Goal: Transaction & Acquisition: Purchase product/service

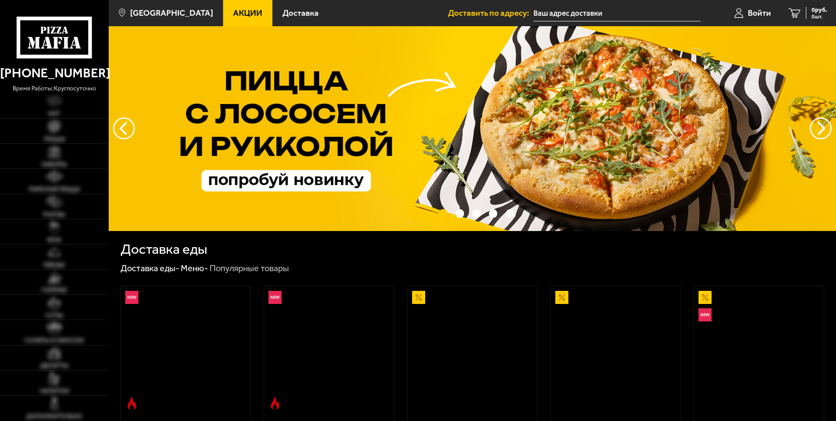
type input "[STREET_ADDRESS][PERSON_NAME]"
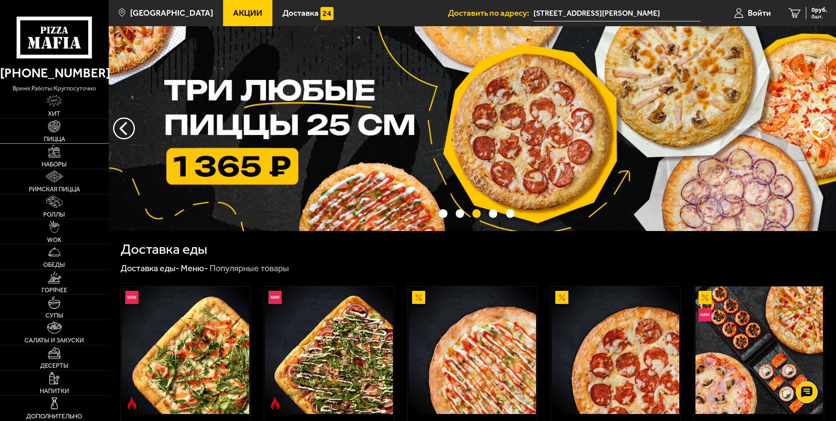
click at [90, 138] on link "Пицца" at bounding box center [54, 131] width 109 height 25
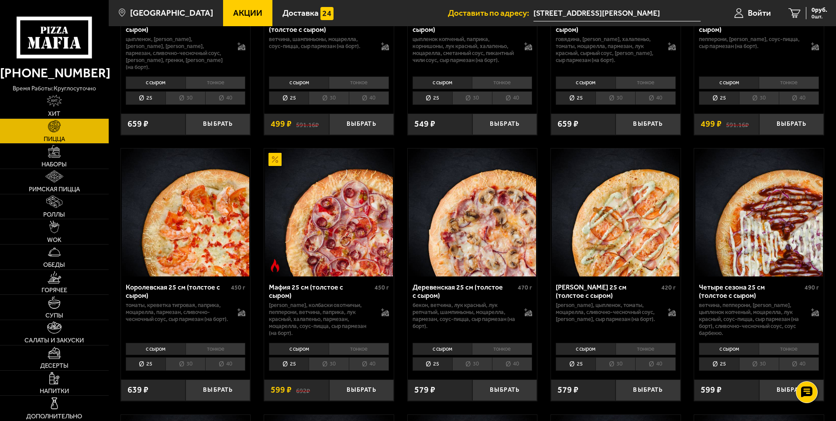
scroll to position [829, 0]
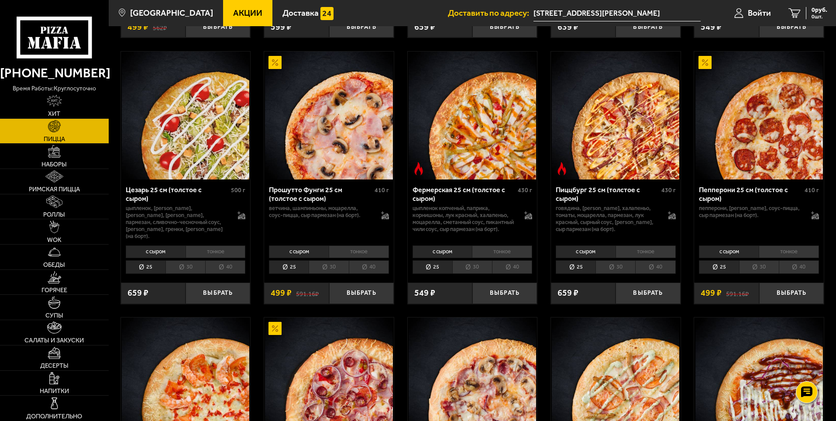
click at [791, 270] on li "40" at bounding box center [799, 267] width 40 height 14
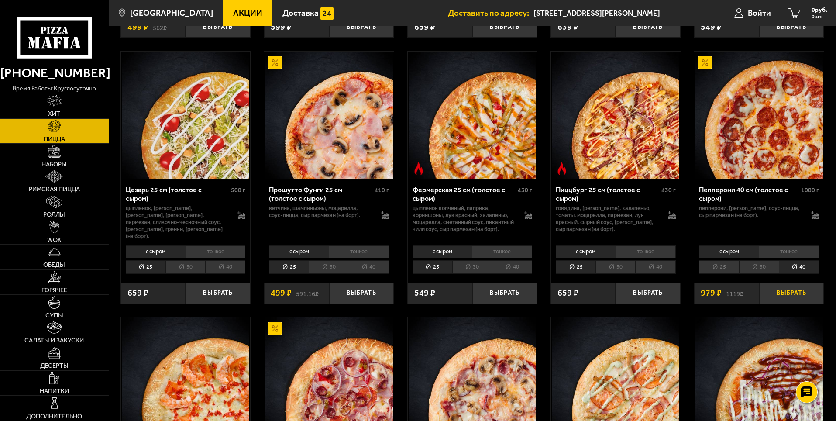
click at [794, 291] on button "Выбрать" at bounding box center [791, 292] width 65 height 21
click at [768, 267] on li "30" at bounding box center [759, 267] width 40 height 14
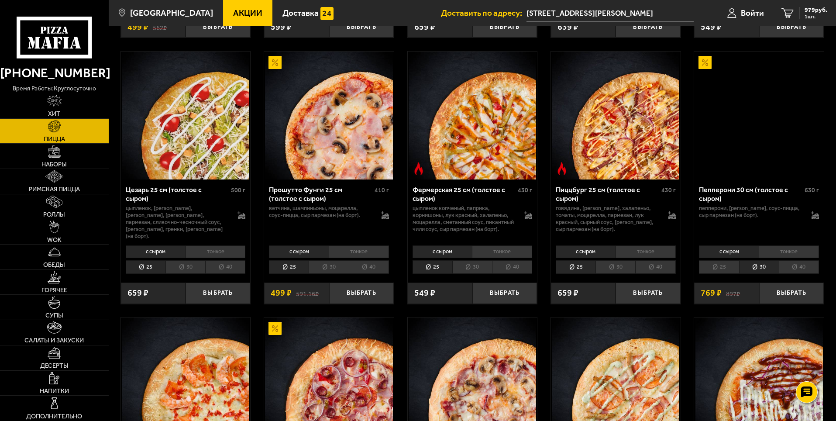
click at [786, 269] on li "40" at bounding box center [799, 267] width 40 height 14
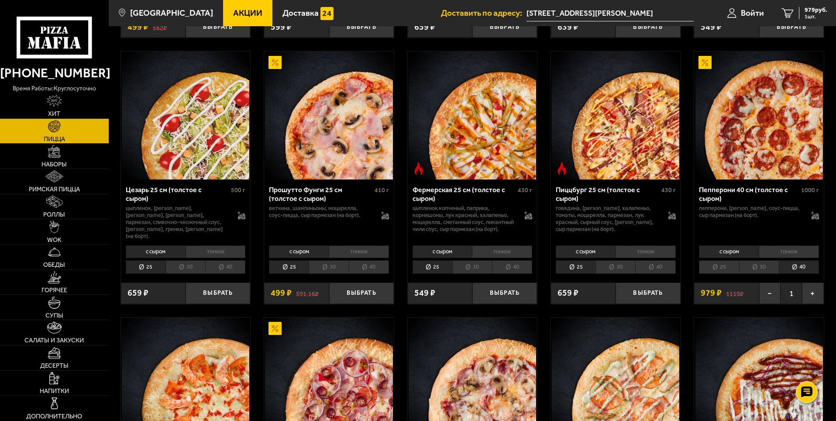
click at [766, 267] on li "30" at bounding box center [759, 267] width 40 height 14
click at [68, 333] on link "Салаты и закуски" at bounding box center [54, 332] width 109 height 25
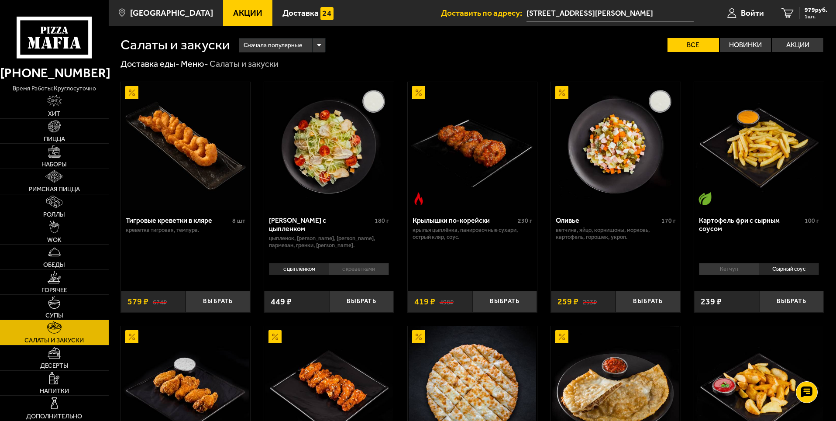
click at [45, 203] on link "Роллы" at bounding box center [54, 206] width 109 height 25
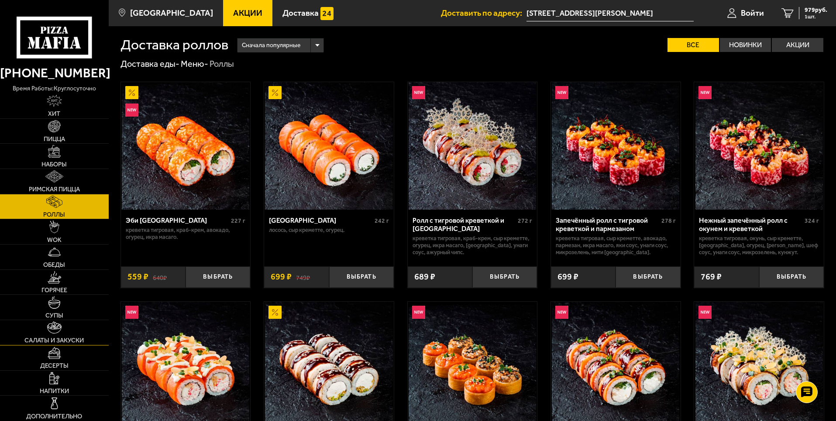
click at [49, 326] on img at bounding box center [54, 327] width 14 height 12
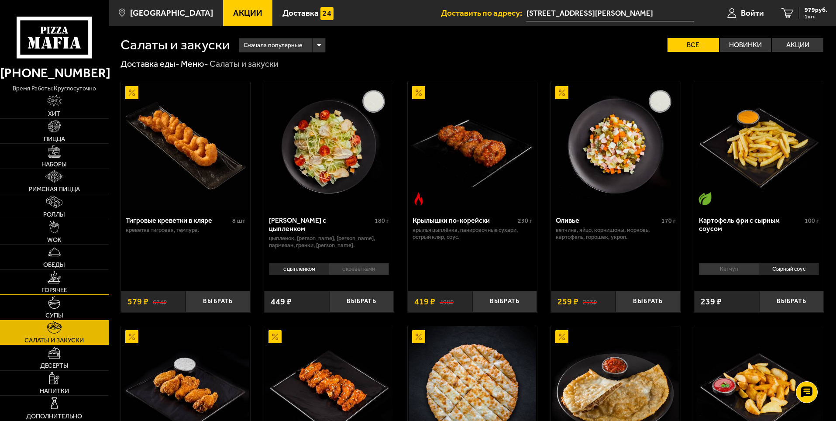
click at [51, 280] on img at bounding box center [55, 277] width 14 height 12
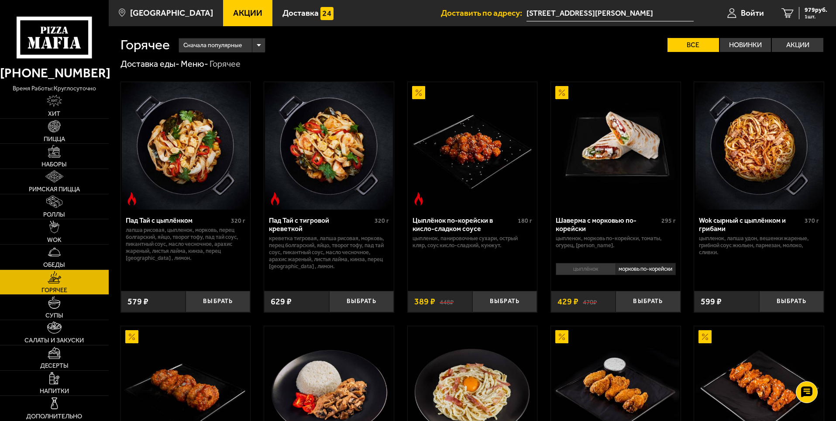
click at [494, 167] on img at bounding box center [472, 145] width 127 height 127
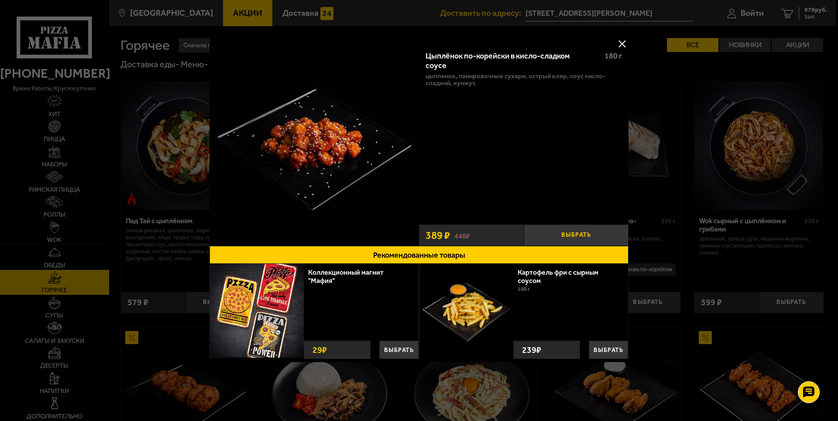
click at [576, 230] on button "Выбрать" at bounding box center [576, 234] width 105 height 21
click at [620, 43] on button at bounding box center [621, 43] width 13 height 13
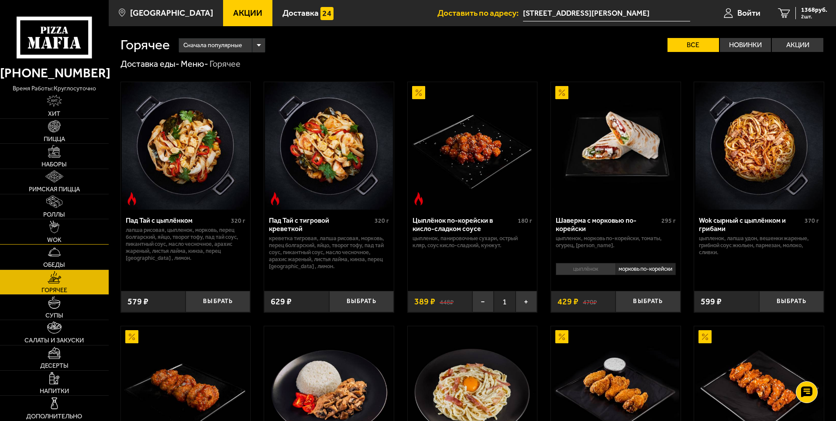
click at [86, 228] on link "WOK" at bounding box center [54, 231] width 109 height 25
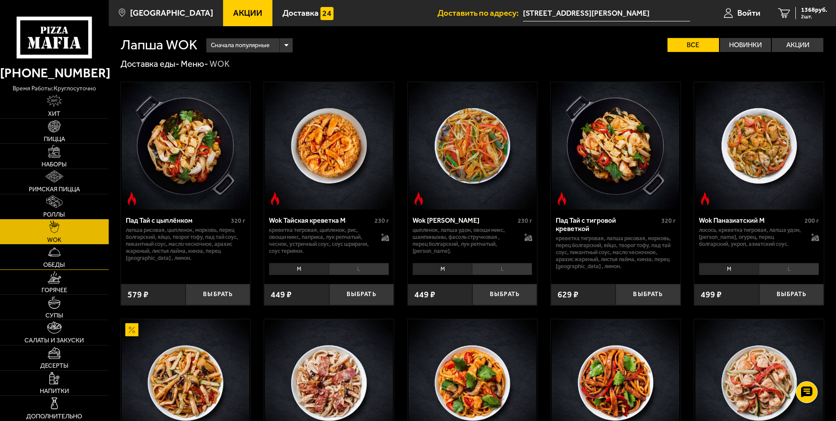
click at [56, 256] on img at bounding box center [54, 252] width 12 height 12
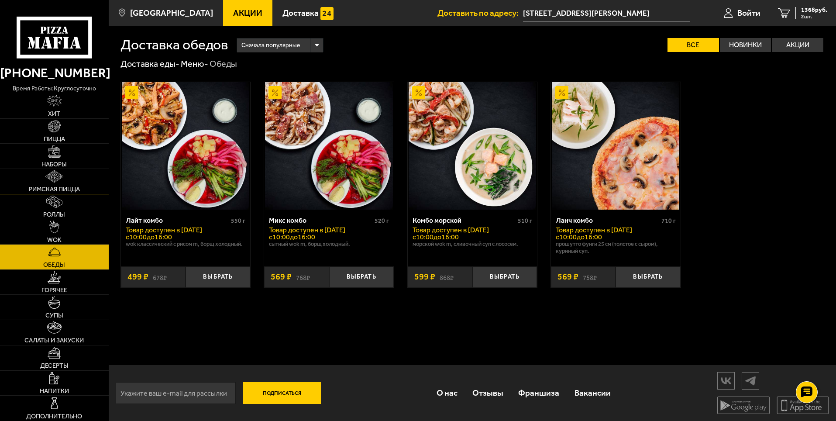
click at [68, 179] on link "Римская пицца" at bounding box center [54, 181] width 109 height 25
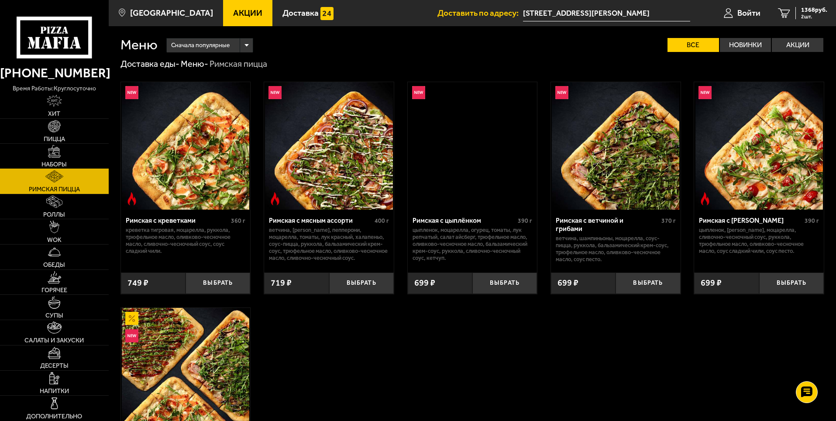
click at [69, 162] on link "Наборы" at bounding box center [54, 156] width 109 height 25
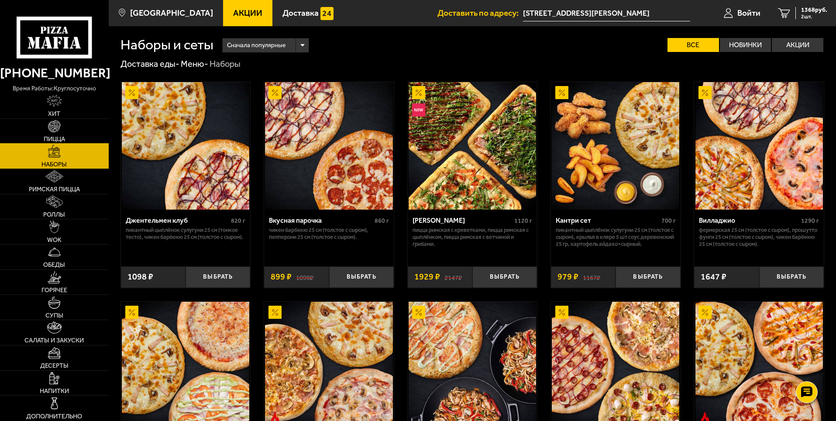
click at [73, 128] on link "Пицца" at bounding box center [54, 131] width 109 height 25
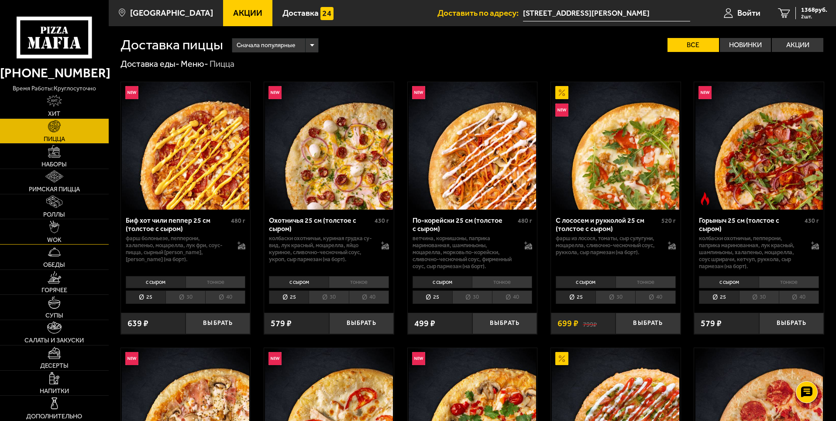
click at [68, 236] on link "WOK" at bounding box center [54, 231] width 109 height 25
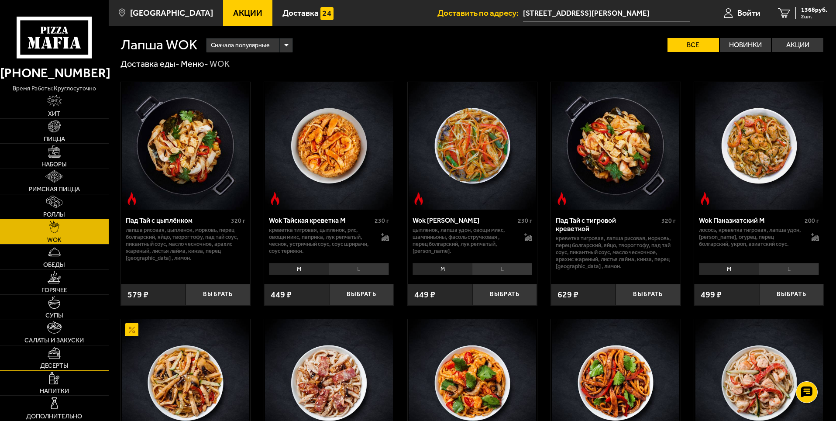
click at [73, 353] on link "Десерты" at bounding box center [54, 357] width 109 height 25
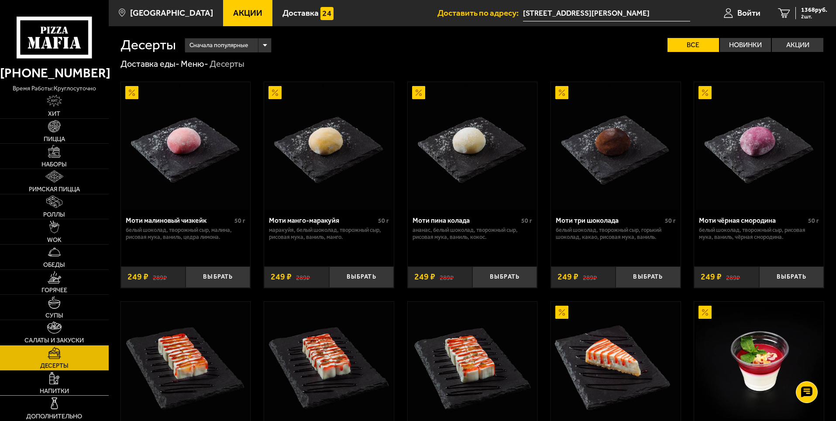
click at [64, 378] on link "Напитки" at bounding box center [54, 383] width 109 height 25
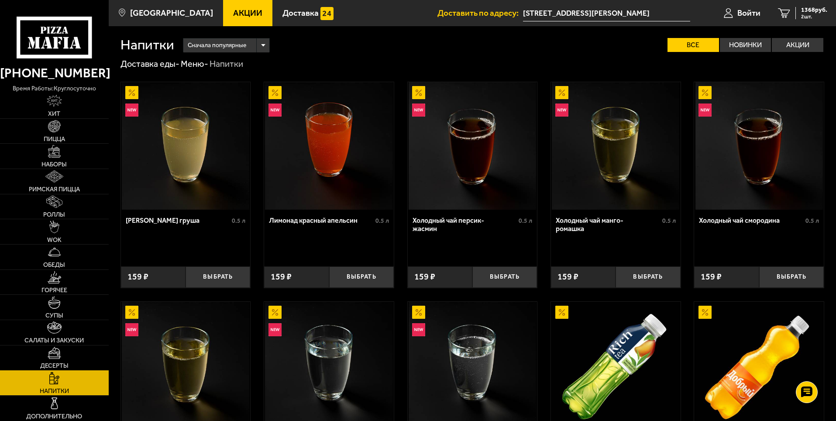
click at [86, 345] on link "Десерты" at bounding box center [54, 357] width 109 height 25
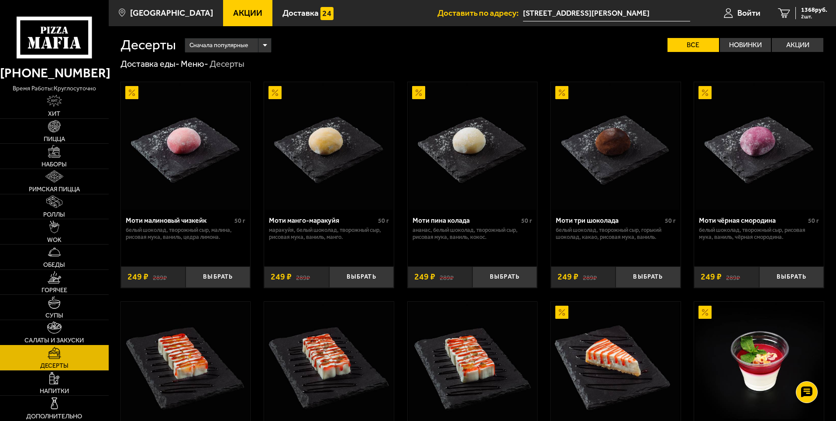
click at [67, 327] on link "Салаты и закуски" at bounding box center [54, 332] width 109 height 25
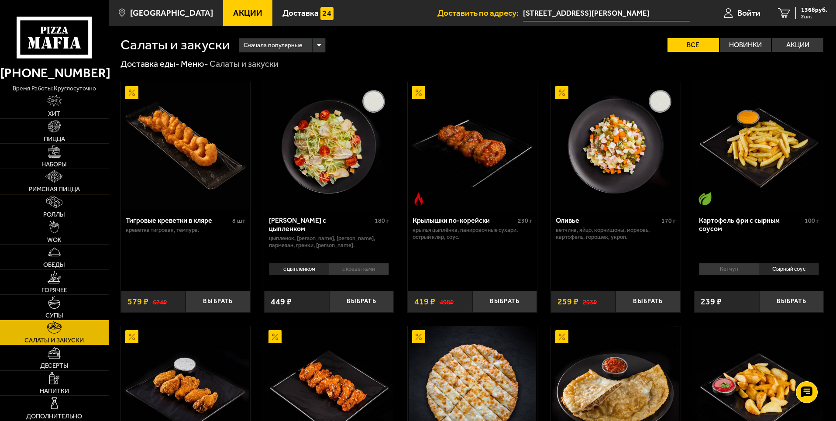
click at [85, 179] on link "Римская пицца" at bounding box center [54, 181] width 109 height 25
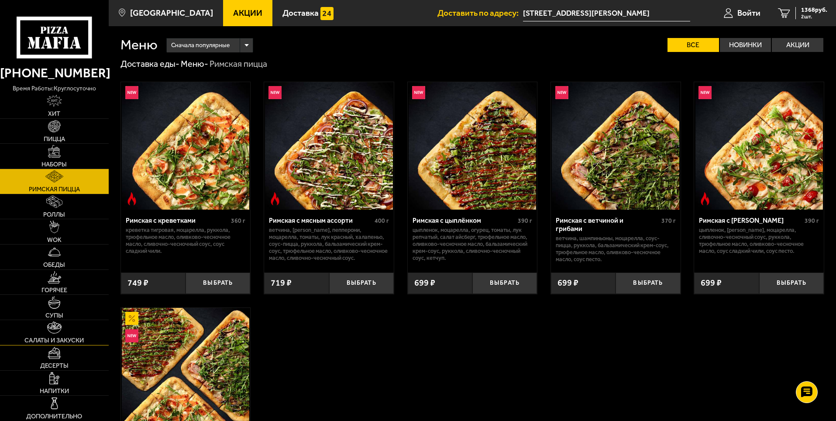
click at [56, 336] on link "Салаты и закуски" at bounding box center [54, 332] width 109 height 25
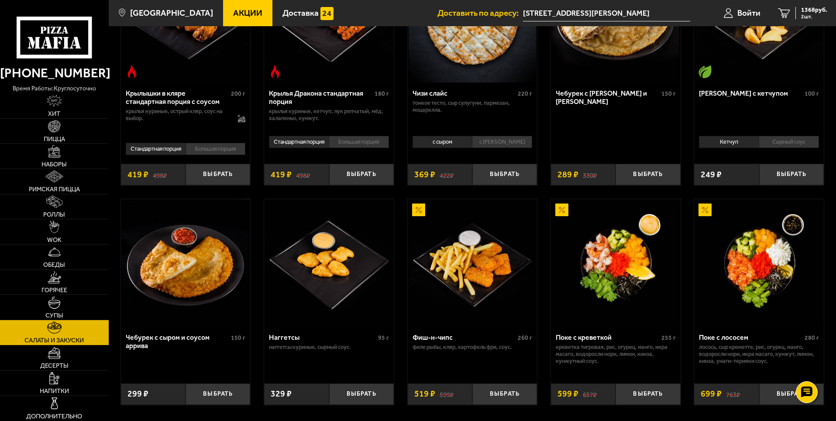
scroll to position [480, 0]
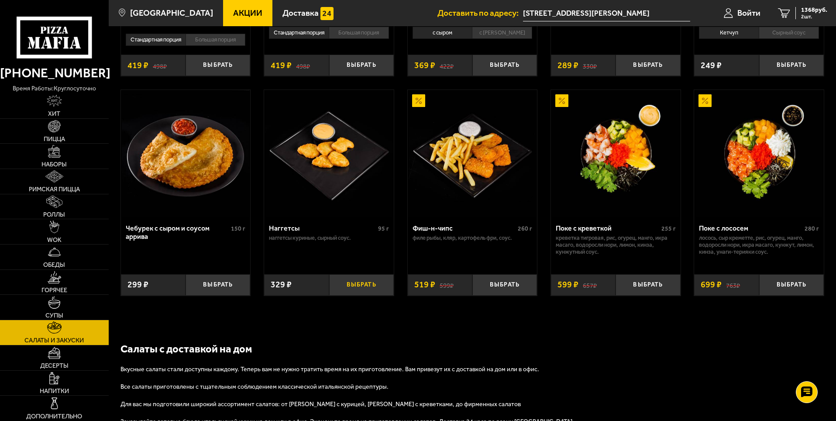
click at [362, 288] on button "Выбрать" at bounding box center [361, 284] width 65 height 21
click at [819, 12] on span "1697 руб." at bounding box center [814, 10] width 26 height 6
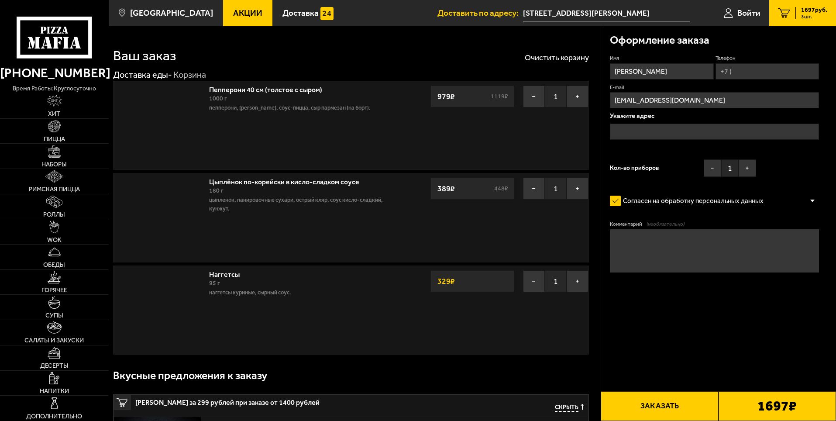
type input "[STREET_ADDRESS][PERSON_NAME]"
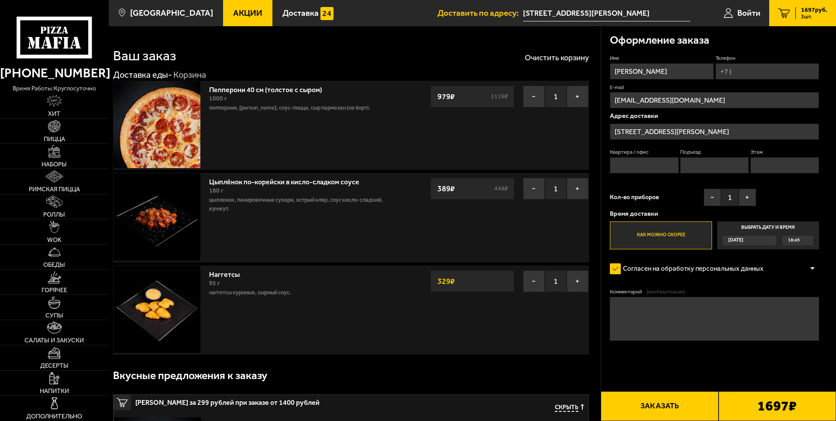
click at [765, 66] on input "Телефон" at bounding box center [766, 71] width 103 height 16
type input "+7 (911) 114-25-96"
click at [752, 40] on div "Оформление заказа" at bounding box center [714, 40] width 209 height 28
click at [659, 159] on input "Квартира / офис" at bounding box center [644, 165] width 69 height 16
type input "30"
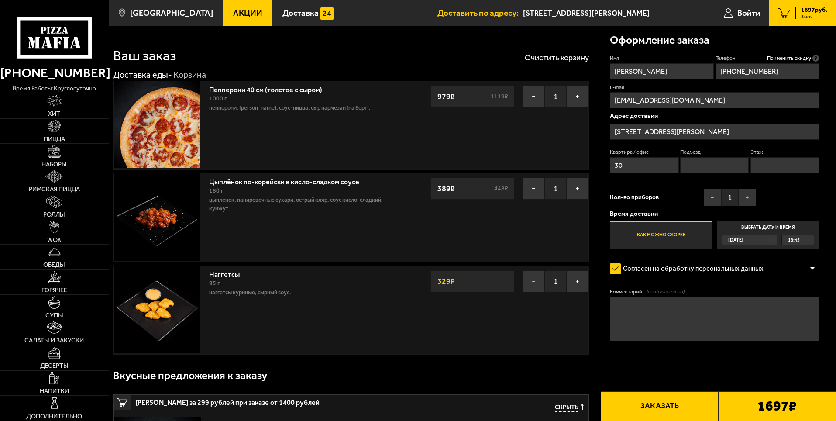
type input "2"
type input "5"
drag, startPoint x: 646, startPoint y: 319, endPoint x: 589, endPoint y: 292, distance: 63.6
type textarea "\"
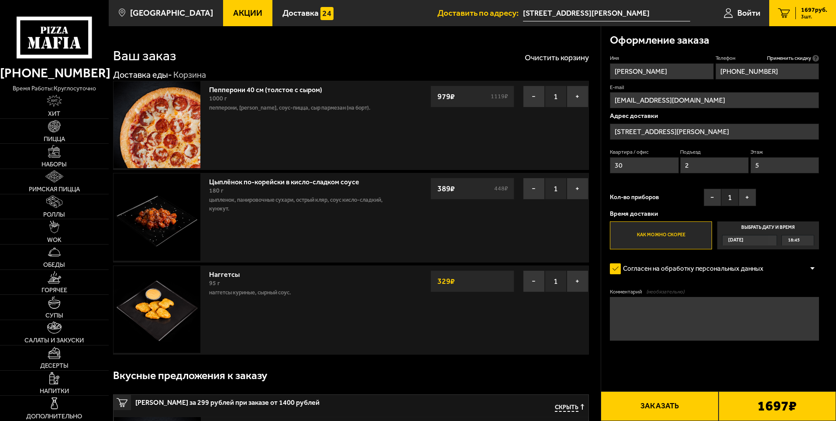
click at [704, 279] on form "Имя Алексей Телефон Применить скидку Вы будете зарегистрированы автоматически. …" at bounding box center [714, 223] width 209 height 337
click at [689, 406] on button "Заказать" at bounding box center [659, 406] width 117 height 30
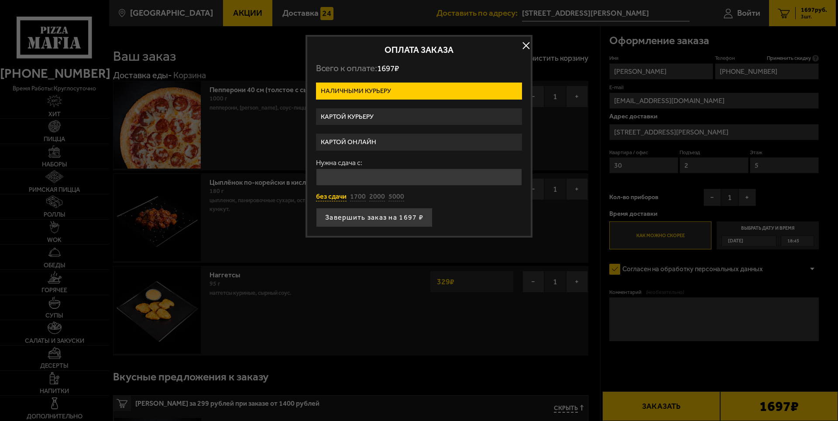
click at [337, 195] on button "без сдачи" at bounding box center [331, 197] width 31 height 10
click at [396, 196] on button "5000" at bounding box center [396, 197] width 16 height 10
type input "5000"
click at [393, 146] on label "Картой онлайн" at bounding box center [419, 142] width 206 height 17
click at [0, 0] on input "Картой онлайн" at bounding box center [0, 0] width 0 height 0
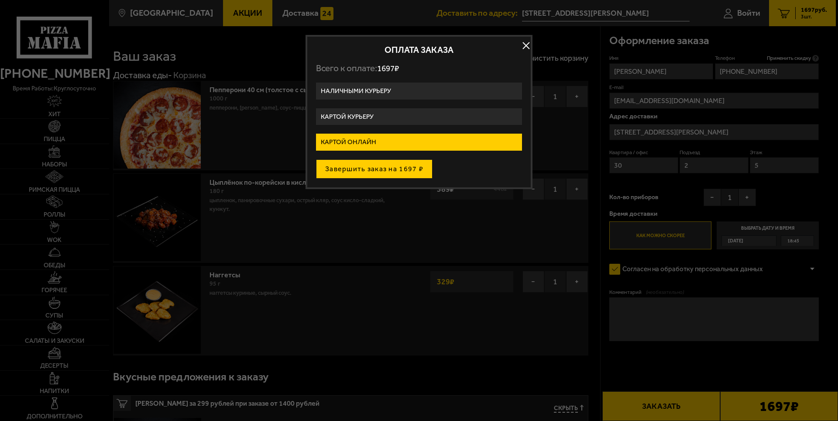
click at [418, 173] on button "Завершить заказ на 1697 ₽" at bounding box center [374, 168] width 117 height 19
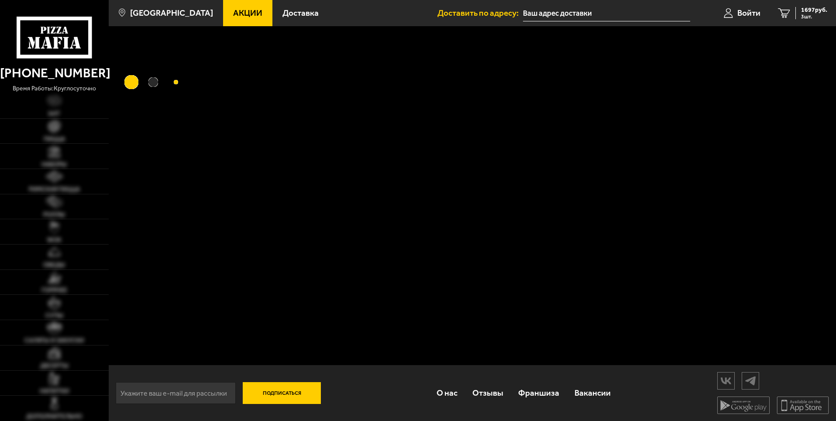
type input "[STREET_ADDRESS][PERSON_NAME]"
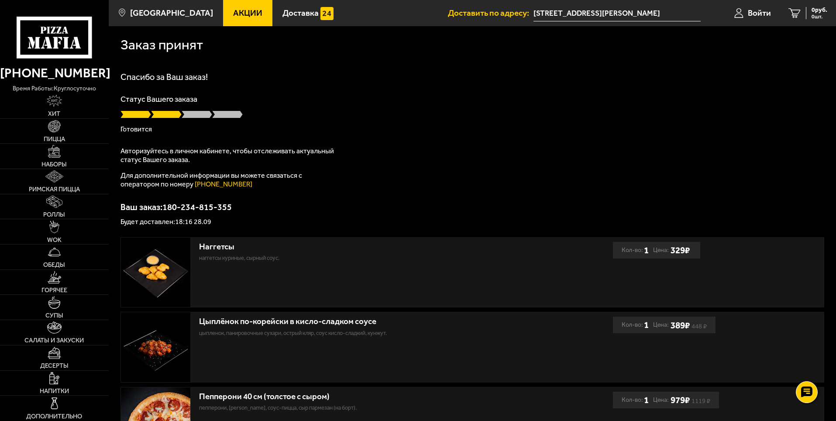
click at [518, 138] on div "Спасибо за Ваш заказ! Статус Вашего заказа Готовится Авторизуйтесь в личном каб…" at bounding box center [472, 148] width 704 height 153
click at [428, 170] on div "Спасибо за Ваш заказ! Статус Вашего заказа Готовится Авторизуйтесь в личном каб…" at bounding box center [472, 148] width 704 height 153
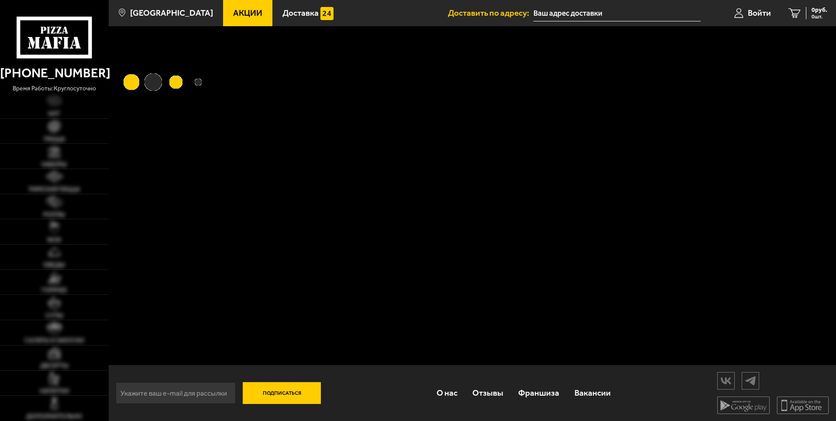
type input "[STREET_ADDRESS][PERSON_NAME]"
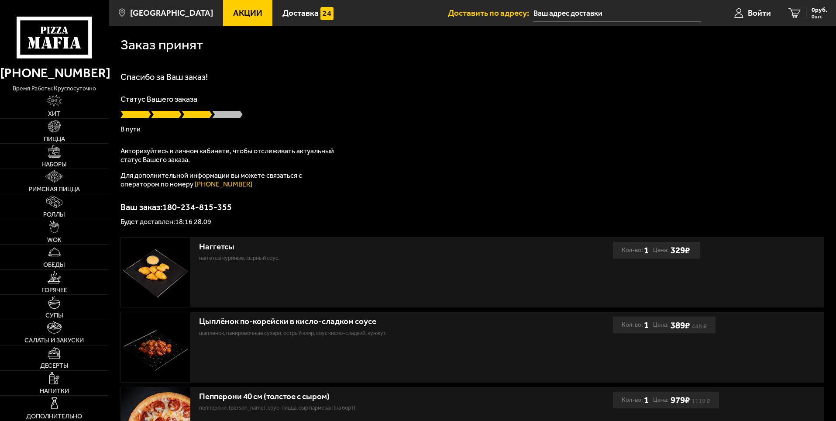
type input "[STREET_ADDRESS][PERSON_NAME]"
